Goal: Task Accomplishment & Management: Manage account settings

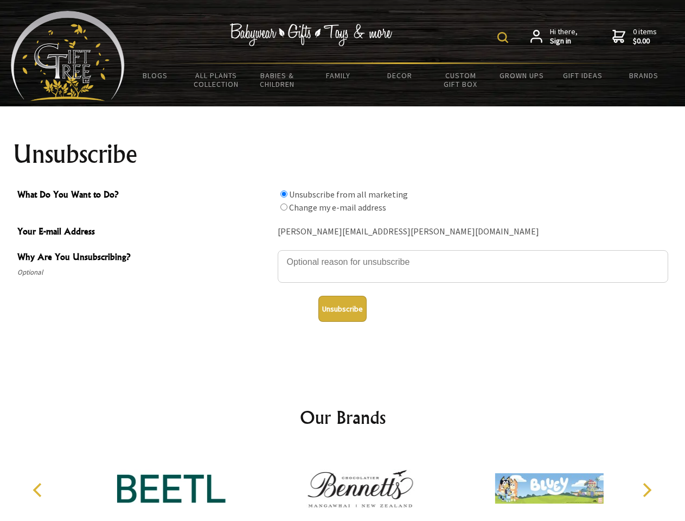
click at [504, 37] on img at bounding box center [502, 37] width 11 height 11
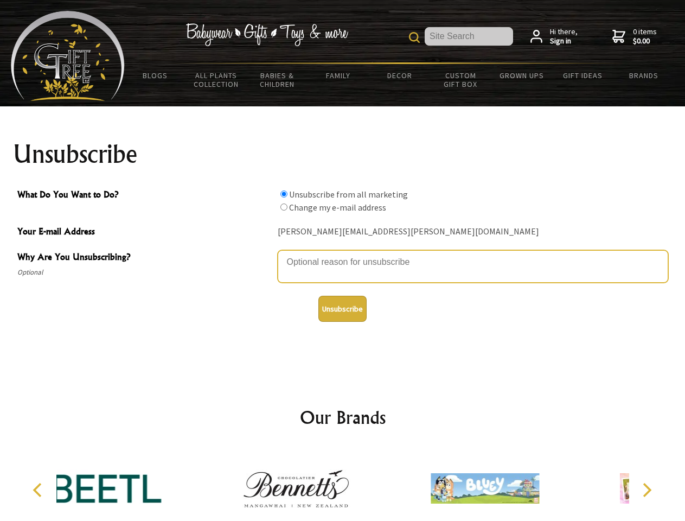
click at [343, 254] on textarea "Why Are You Unsubscribing?" at bounding box center [473, 266] width 391 height 33
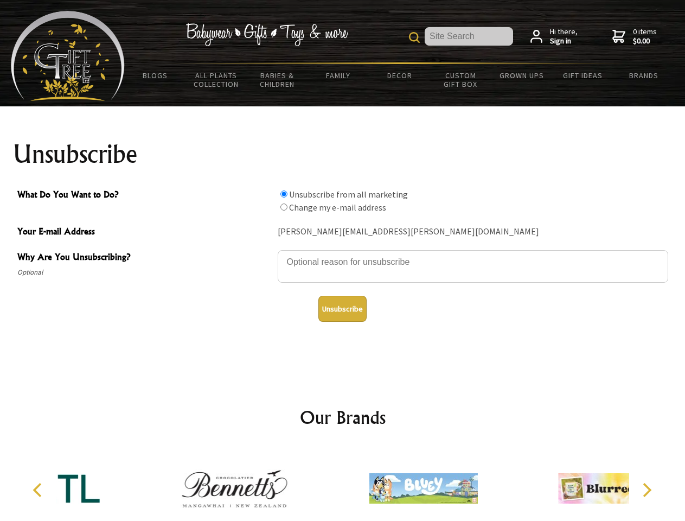
click at [284, 194] on input "What Do You Want to Do?" at bounding box center [283, 193] width 7 height 7
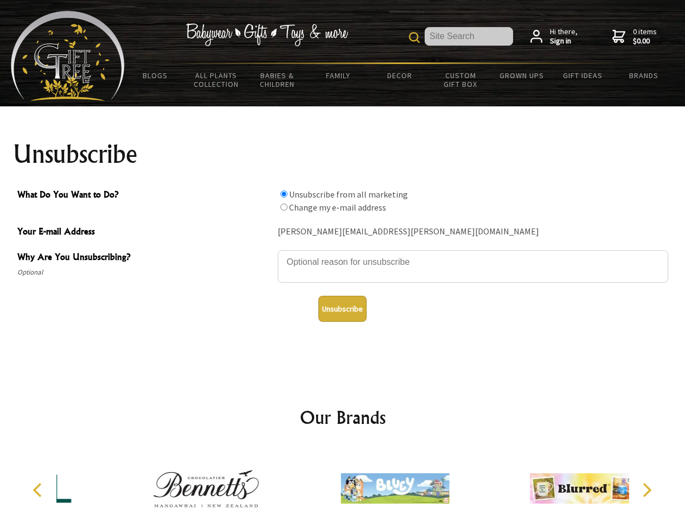
click at [284, 207] on input "What Do You Want to Do?" at bounding box center [283, 206] width 7 height 7
radio input "true"
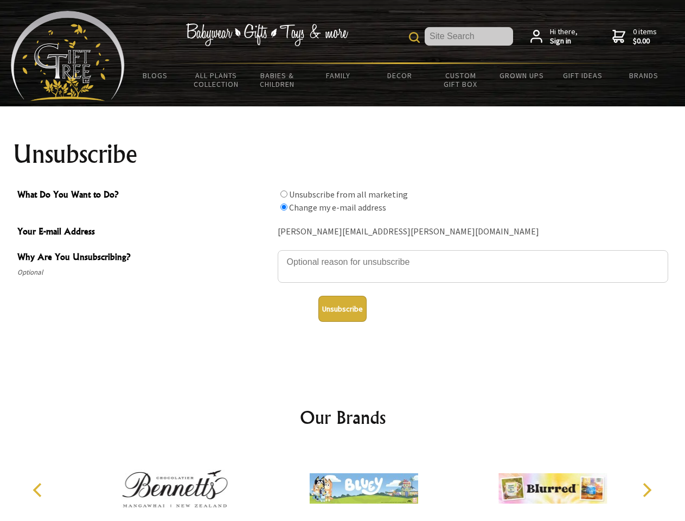
click at [342, 309] on button "Unsubscribe" at bounding box center [342, 309] width 48 height 26
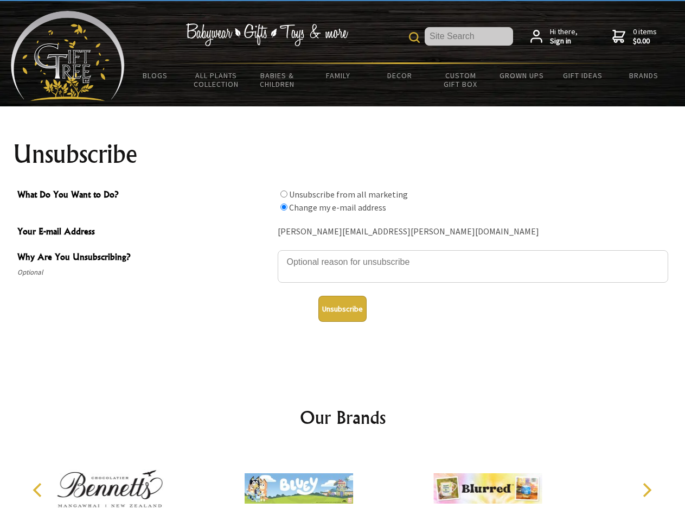
click at [39, 490] on icon "Previous" at bounding box center [38, 490] width 14 height 14
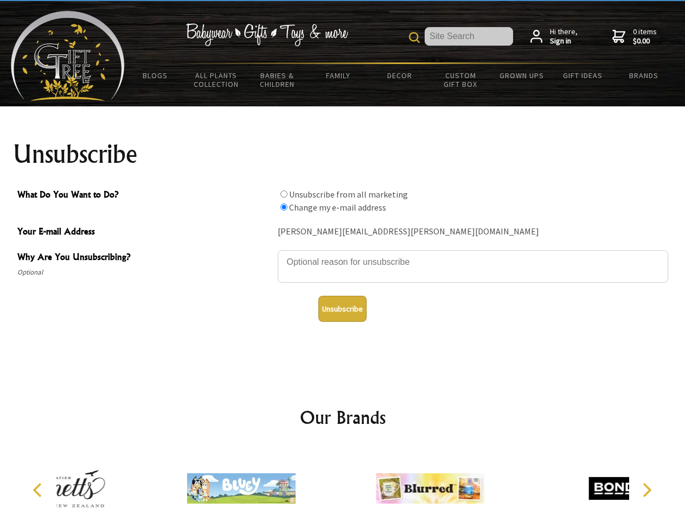
click at [647, 490] on icon "Next" at bounding box center [646, 490] width 14 height 14
